Goal: Navigation & Orientation: Find specific page/section

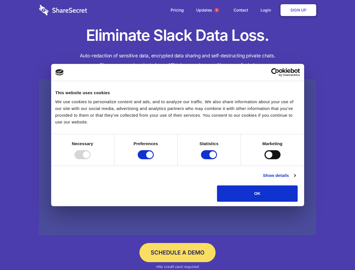
click at [90, 159] on div at bounding box center [82, 154] width 16 height 9
click at [154, 159] on input "Preferences" at bounding box center [146, 154] width 16 height 9
checkbox input "false"
click at [209, 159] on input "Statistics" at bounding box center [209, 154] width 16 height 9
checkbox input "false"
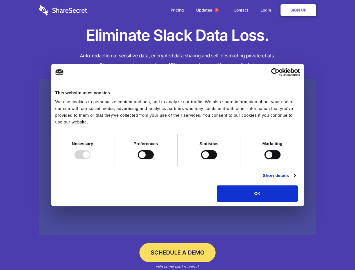
click at [264, 159] on input "Marketing" at bounding box center [272, 154] width 16 height 9
checkbox input "true"
click at [295, 179] on link "Show details" at bounding box center [279, 175] width 33 height 7
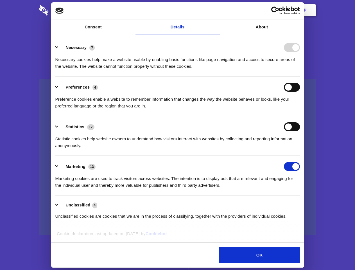
click at [300, 76] on li "Necessary 7 Necessary cookies help make a website usable by enabling basic func…" at bounding box center [177, 57] width 244 height 40
click at [216, 10] on span "1" at bounding box center [216, 10] width 4 height 4
